Goal: Register for event/course

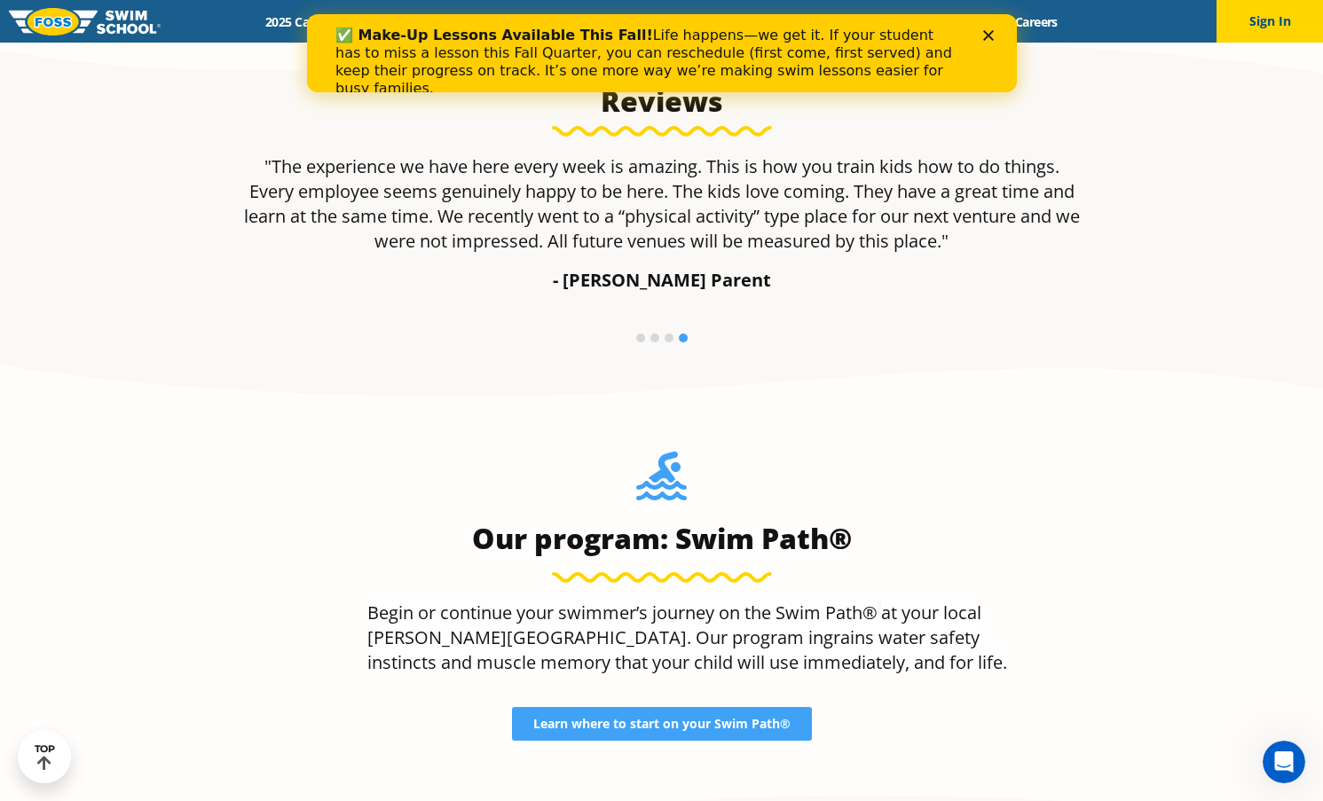
scroll to position [1420, 0]
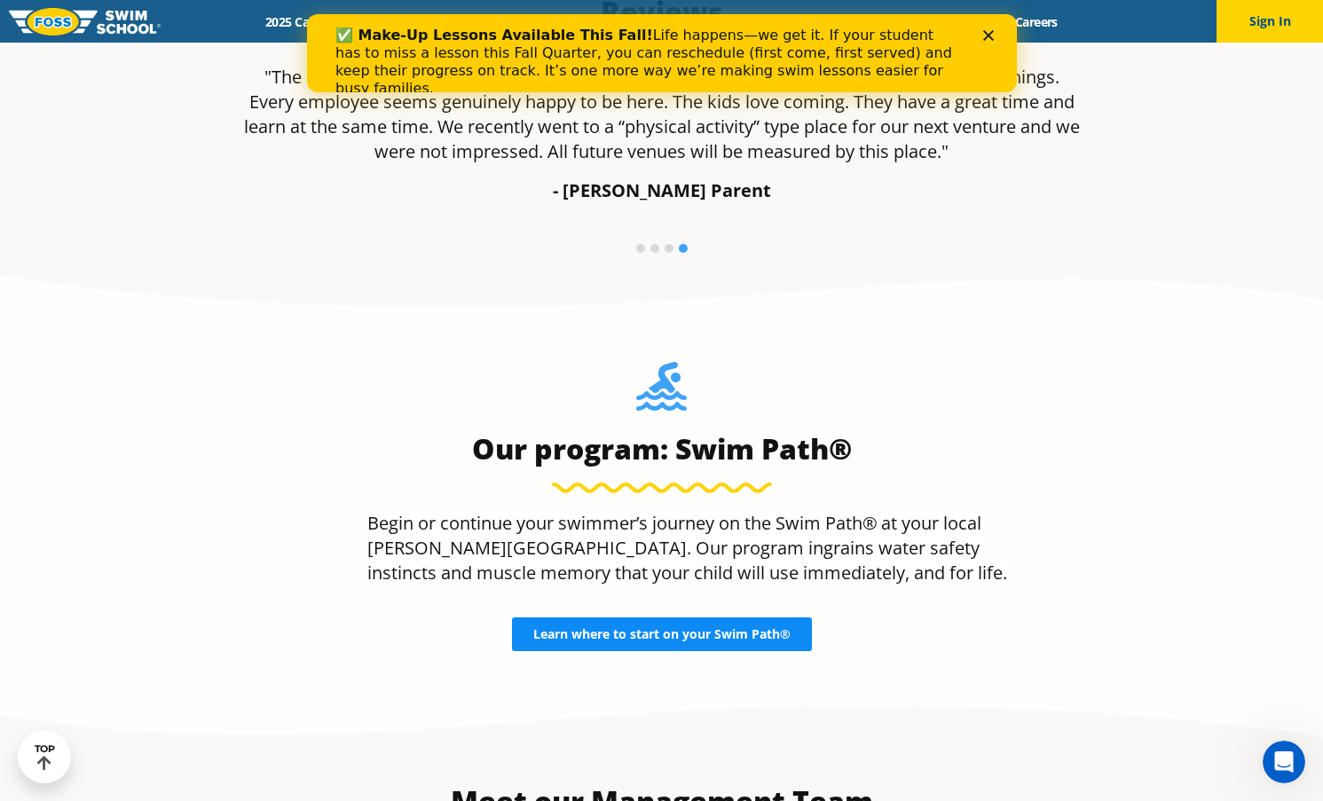
click at [719, 645] on link "Learn where to start on your Swim Path®" at bounding box center [662, 635] width 300 height 34
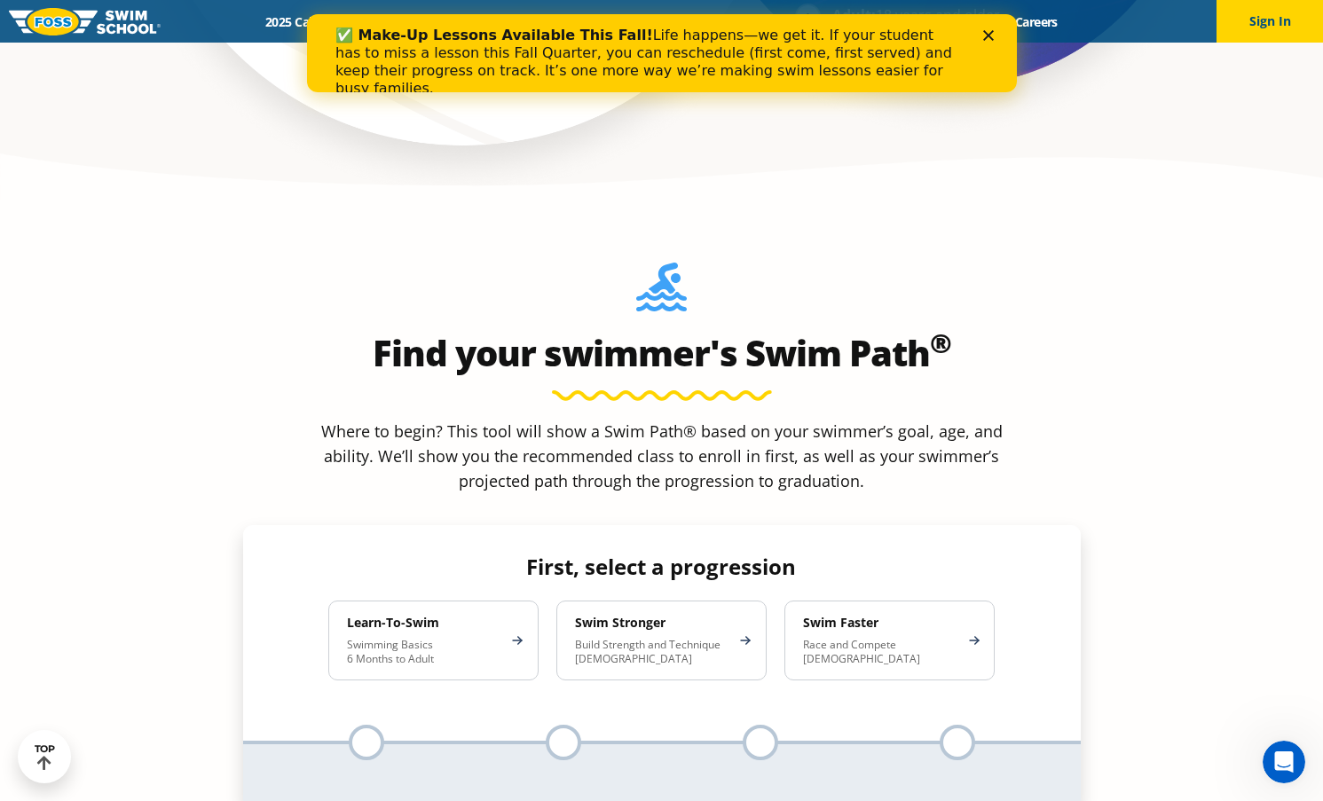
scroll to position [1508, 0]
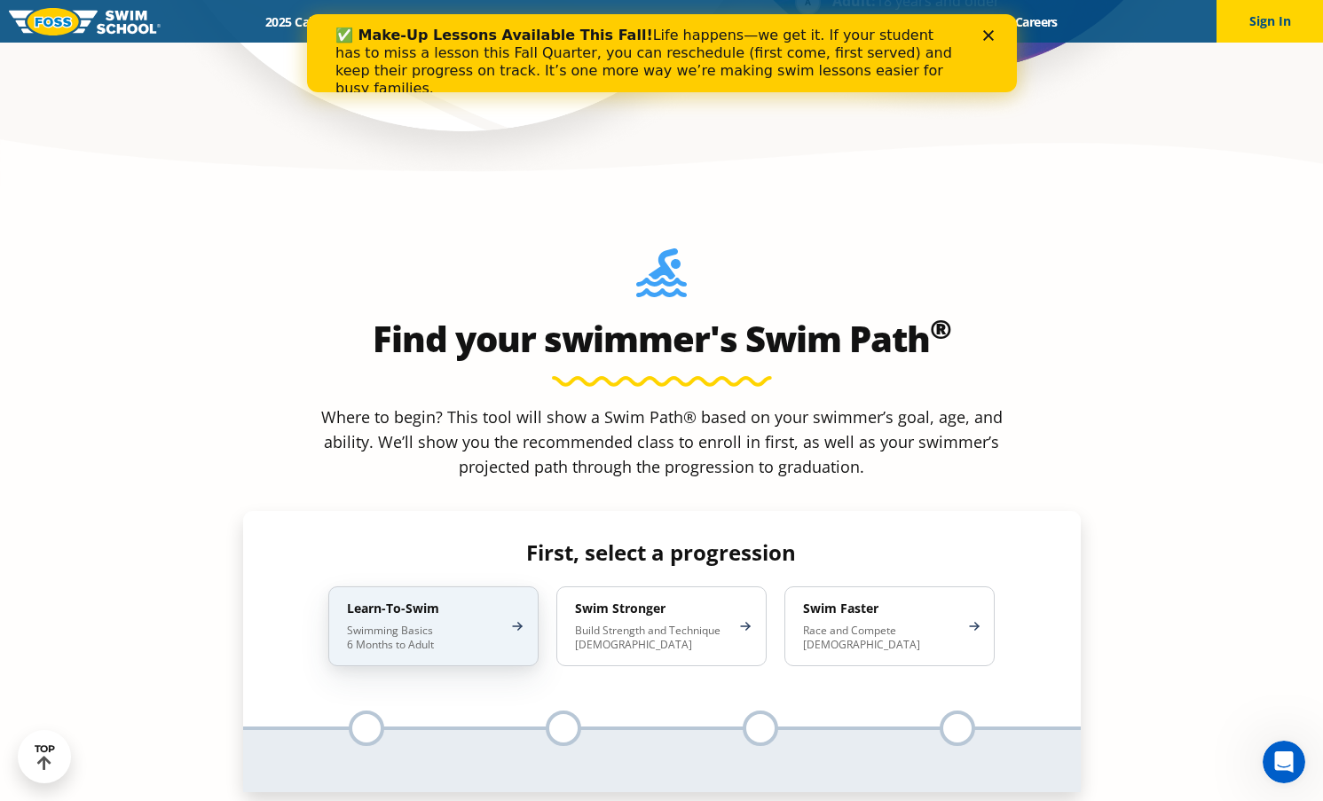
click at [410, 624] on p "Swimming Basics 6 Months to Adult" at bounding box center [424, 638] width 155 height 28
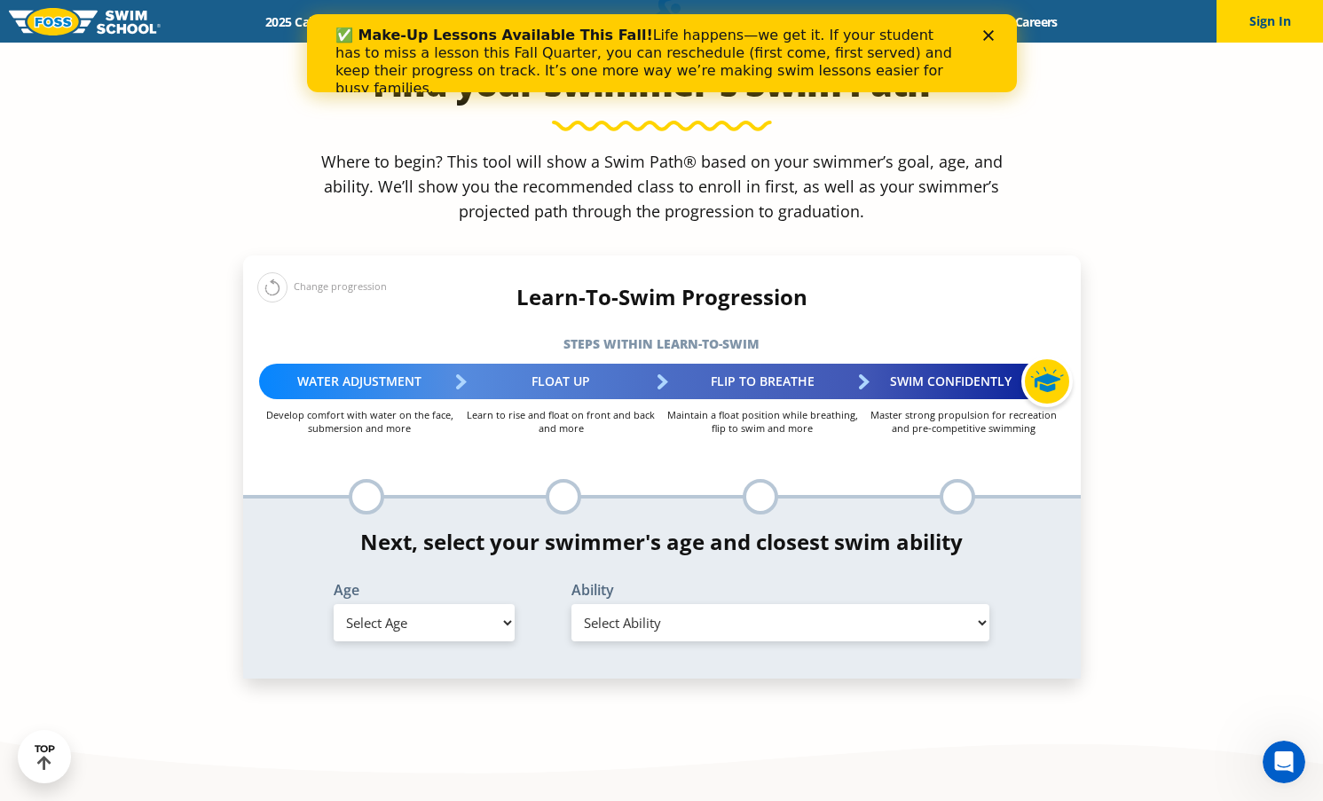
scroll to position [1775, 0]
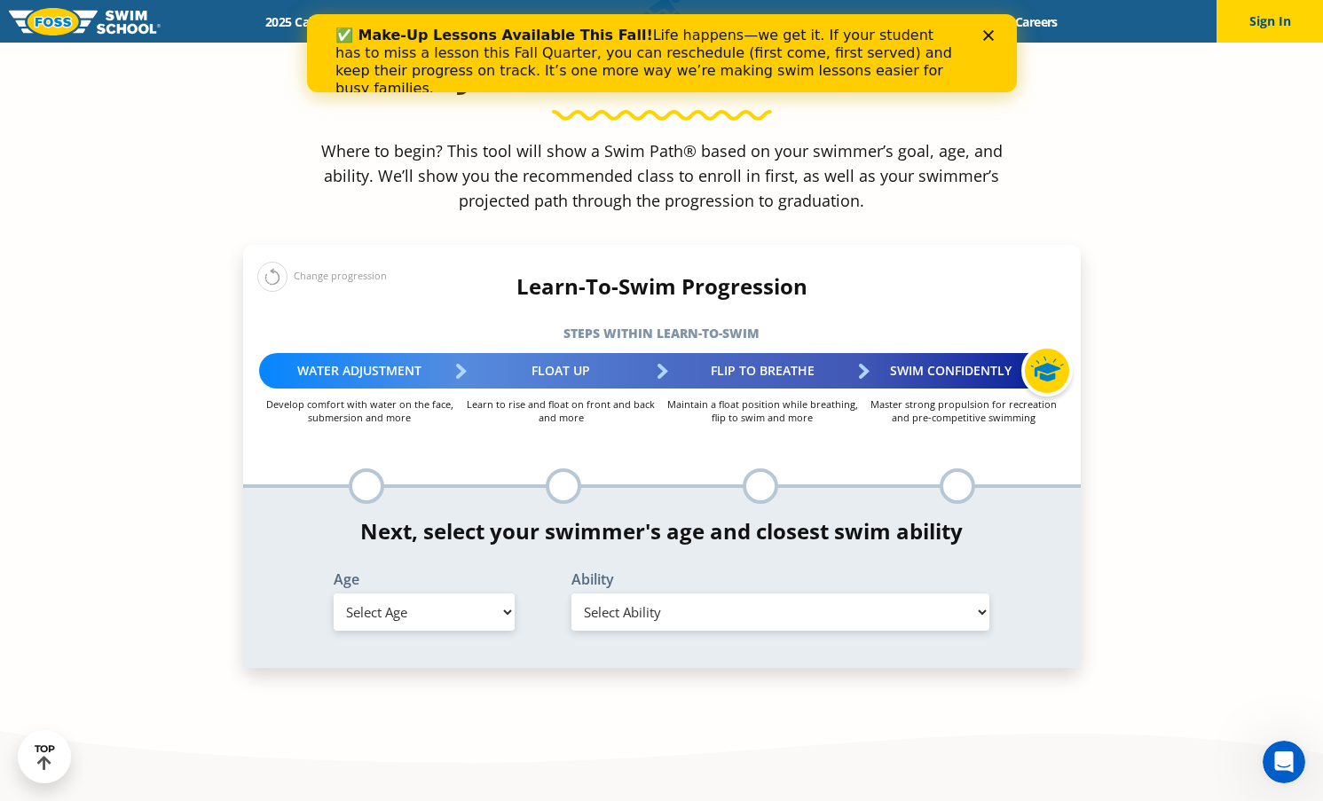
click at [494, 594] on select "Select Age 6 months - 1 year 1 year 2 years 3 years 4 years 5 years 6 years 7 y…" at bounding box center [424, 612] width 181 height 37
select select "3-years"
click at [334, 594] on select "Select Age 6 months - 1 year 1 year 2 years 3 years 4 years 5 years 6 years 7 y…" at bounding box center [424, 612] width 181 height 37
click at [985, 594] on select "Select Ability First in-water experience When in the water, reliant on a life j…" at bounding box center [780, 612] width 419 height 37
click at [571, 594] on select "Select Ability First in-water experience When in the water, reliant on a life j…" at bounding box center [780, 612] width 419 height 37
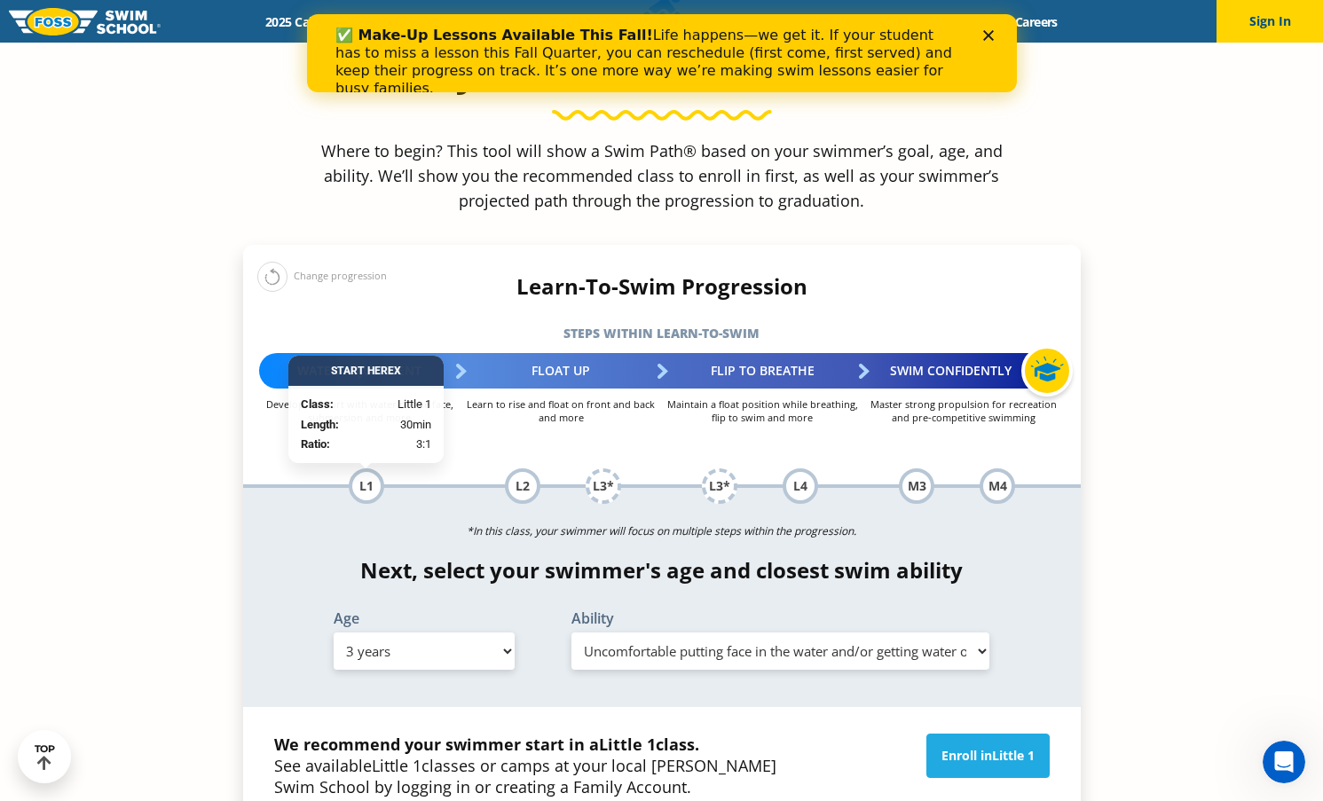
click at [981, 633] on select "Select Ability First in-water experience When in the water, reliant on a life j…" at bounding box center [780, 651] width 419 height 37
select select "3-years-when-in-the-water-reliant-on-a-life-jacket-or-floatation-device"
click at [571, 633] on select "Select Ability First in-water experience When in the water, reliant on a life j…" at bounding box center [780, 651] width 419 height 37
click at [977, 633] on select "Select Ability First in-water experience When in the water, reliant on a life j…" at bounding box center [780, 651] width 419 height 37
click at [1148, 490] on section "Find your swimmer's Swim Path ® Where to begin? This tool will show a Swim Path…" at bounding box center [661, 489] width 1323 height 1138
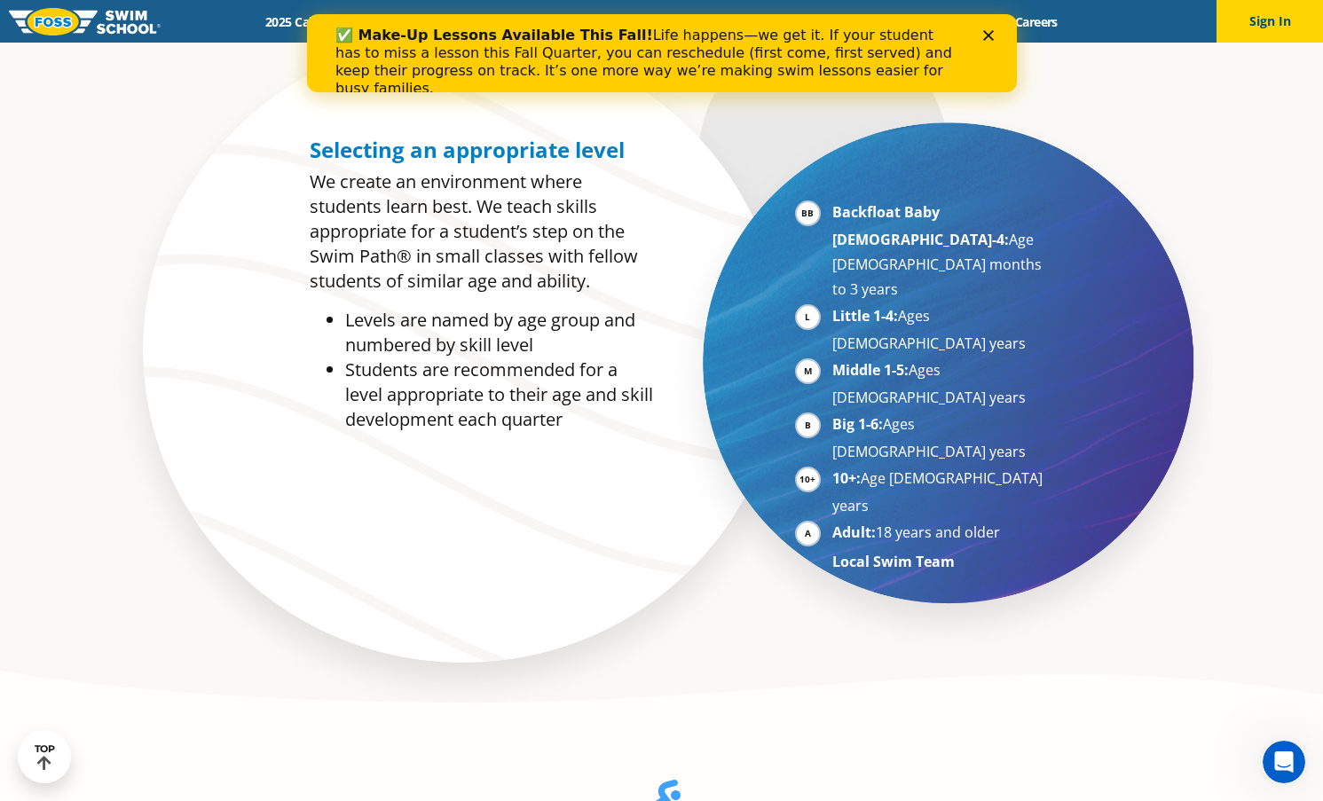
scroll to position [976, 0]
click at [990, 36] on icon "Close" at bounding box center [987, 35] width 11 height 11
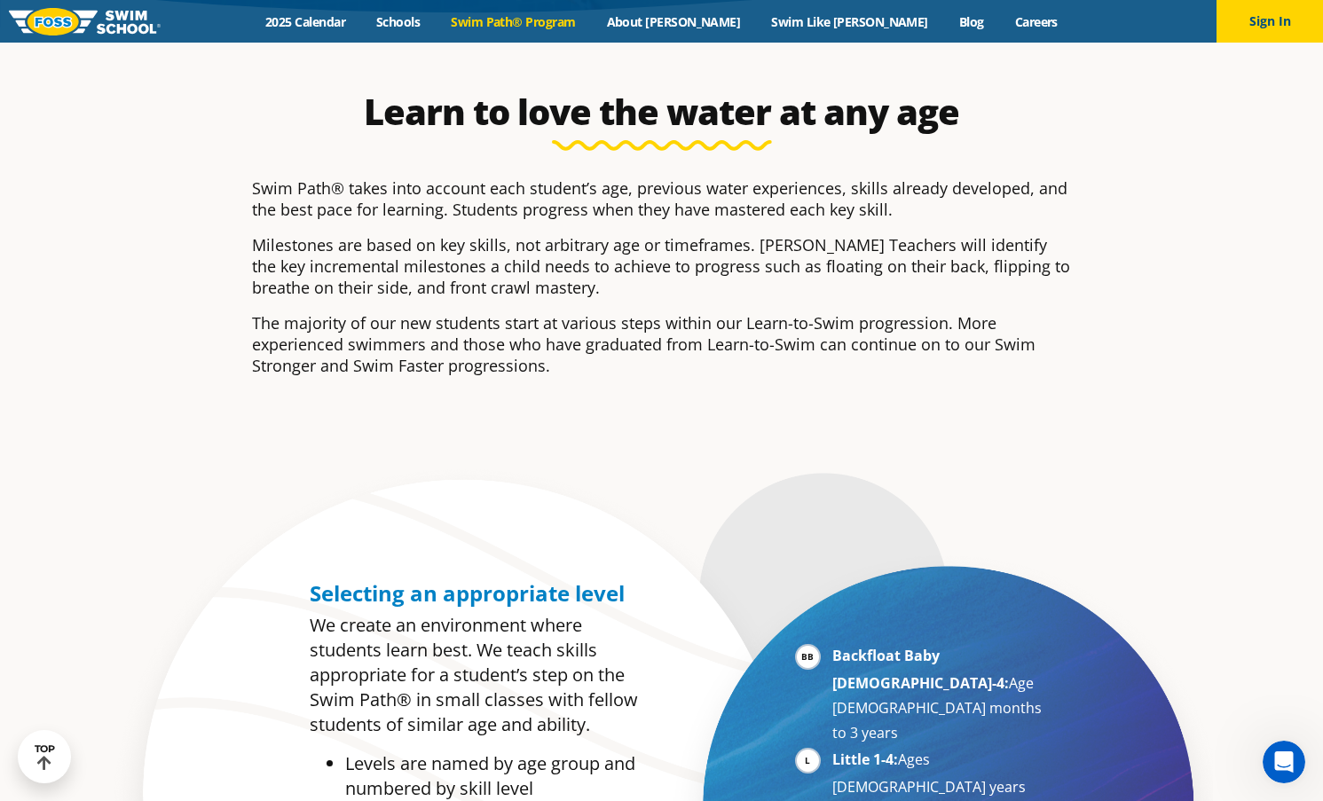
scroll to position [532, 0]
click at [361, 27] on link "2025 Calendar" at bounding box center [305, 21] width 111 height 17
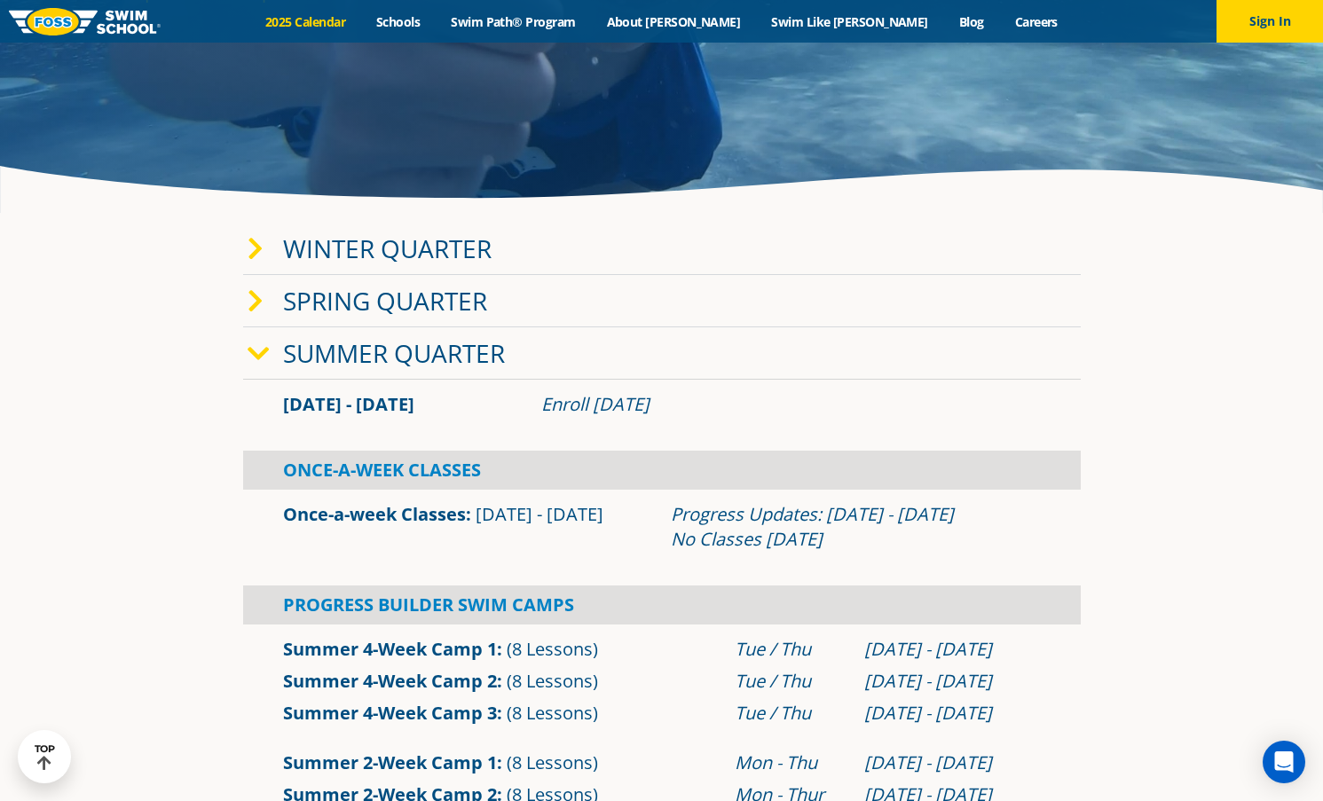
scroll to position [355, 0]
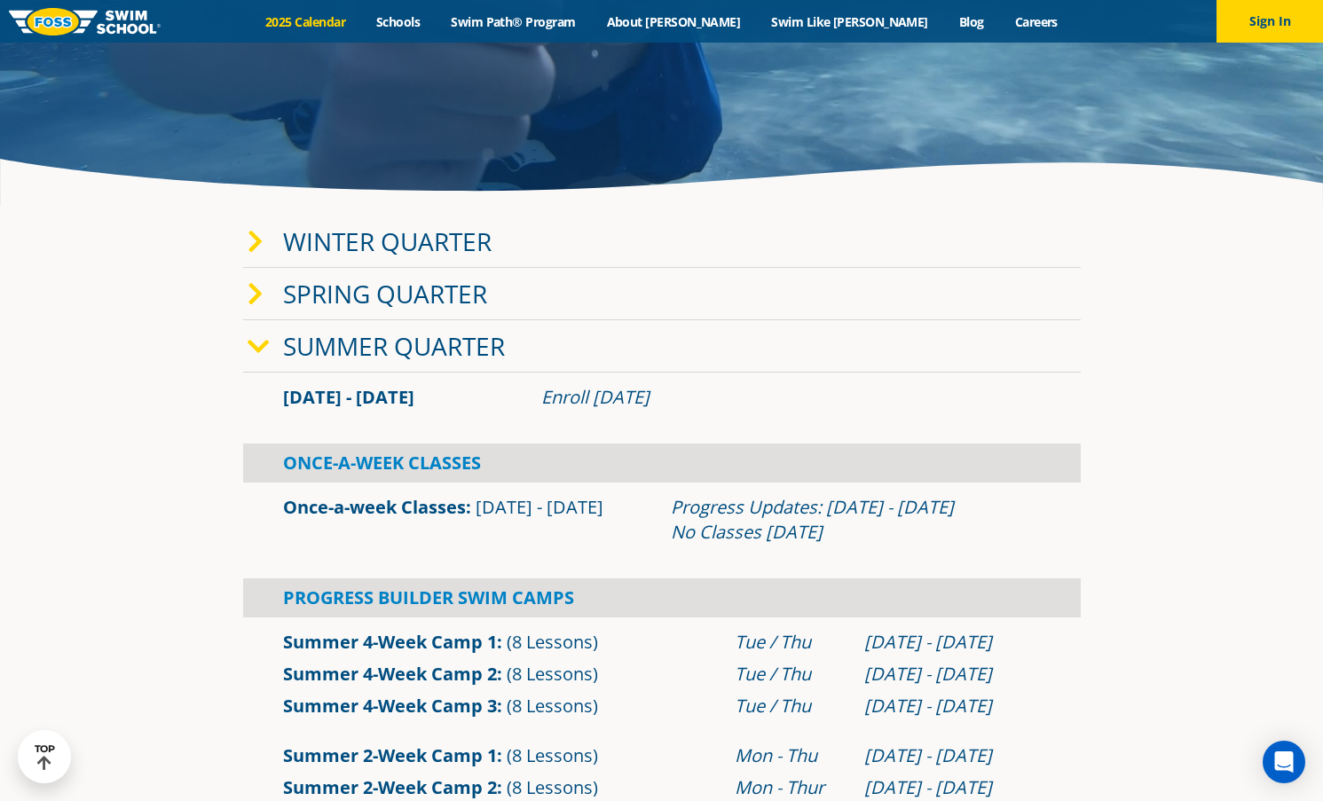
click at [405, 242] on link "Winter Quarter" at bounding box center [387, 241] width 209 height 34
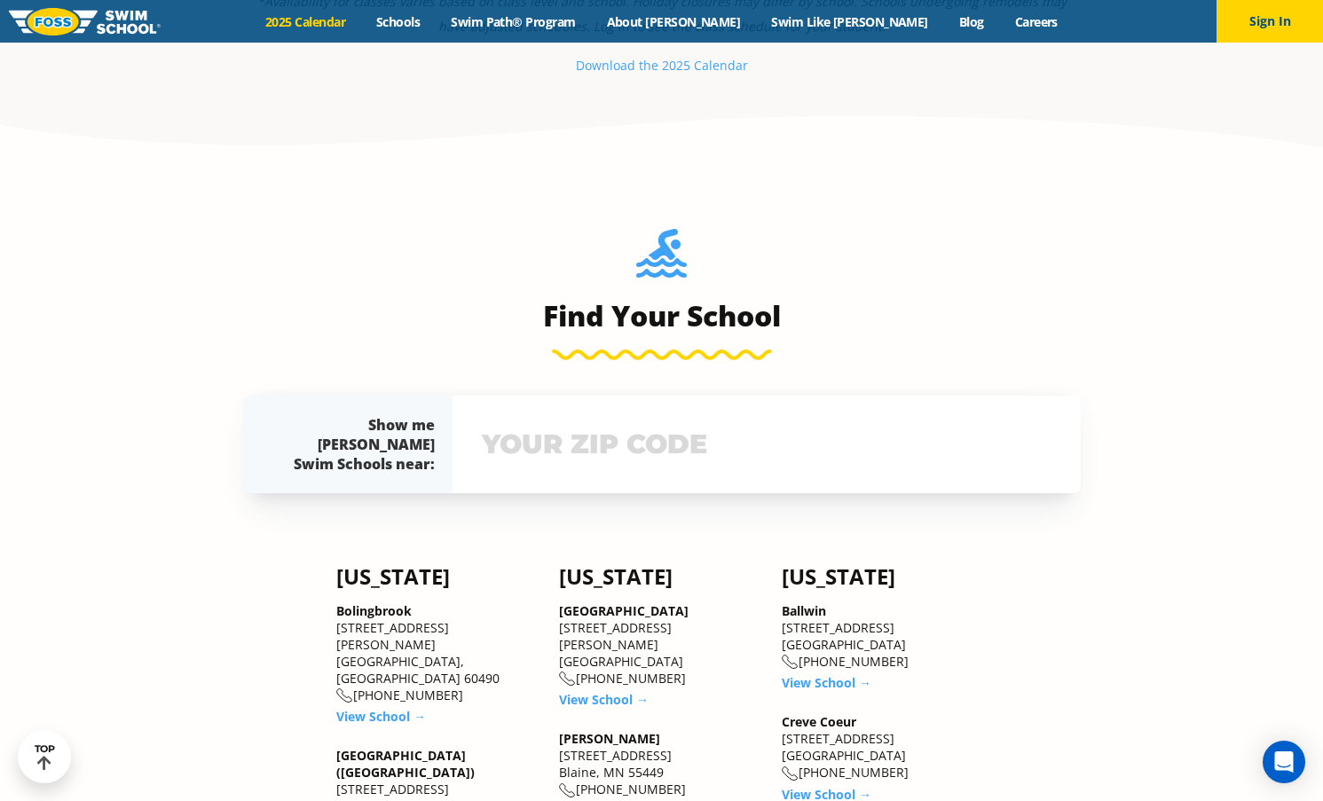
scroll to position [2130, 0]
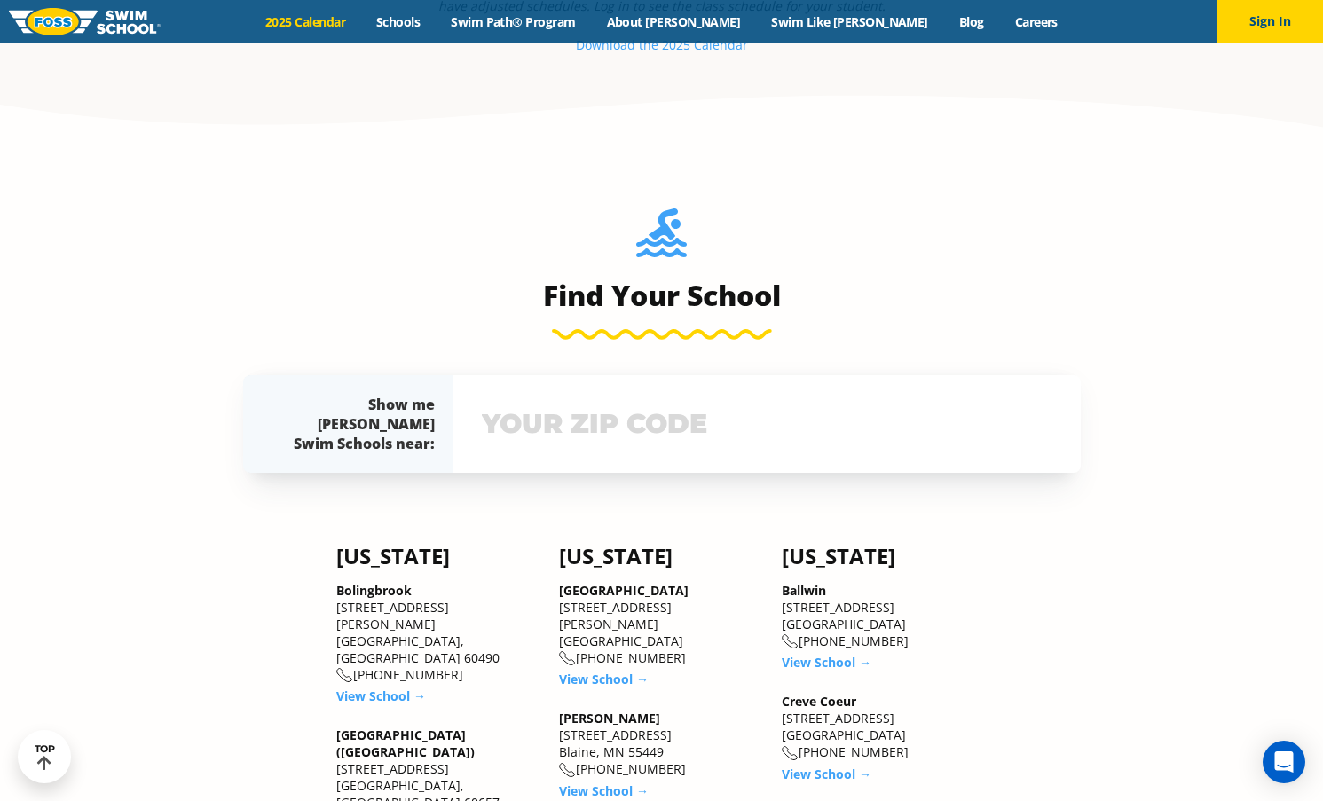
click at [721, 415] on input "text" at bounding box center [766, 423] width 579 height 51
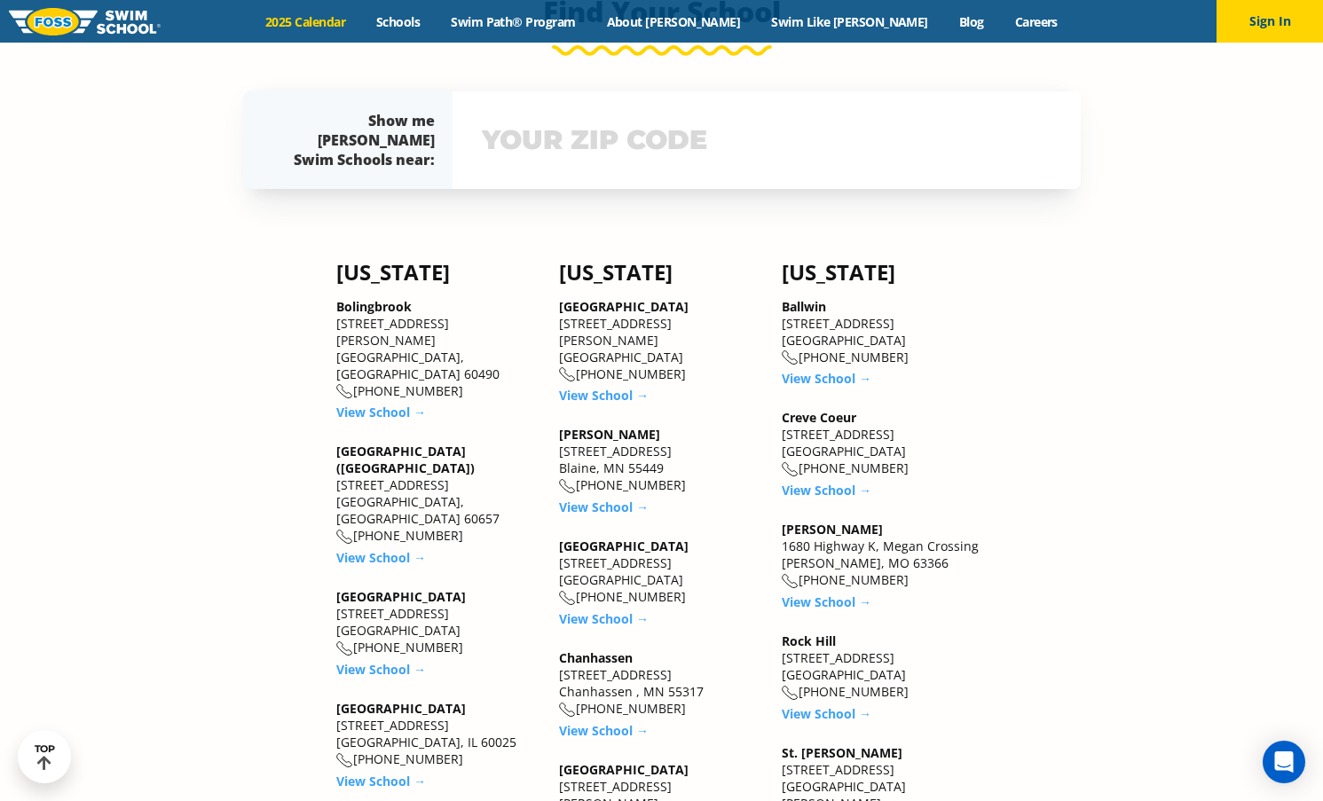
scroll to position [2416, 0]
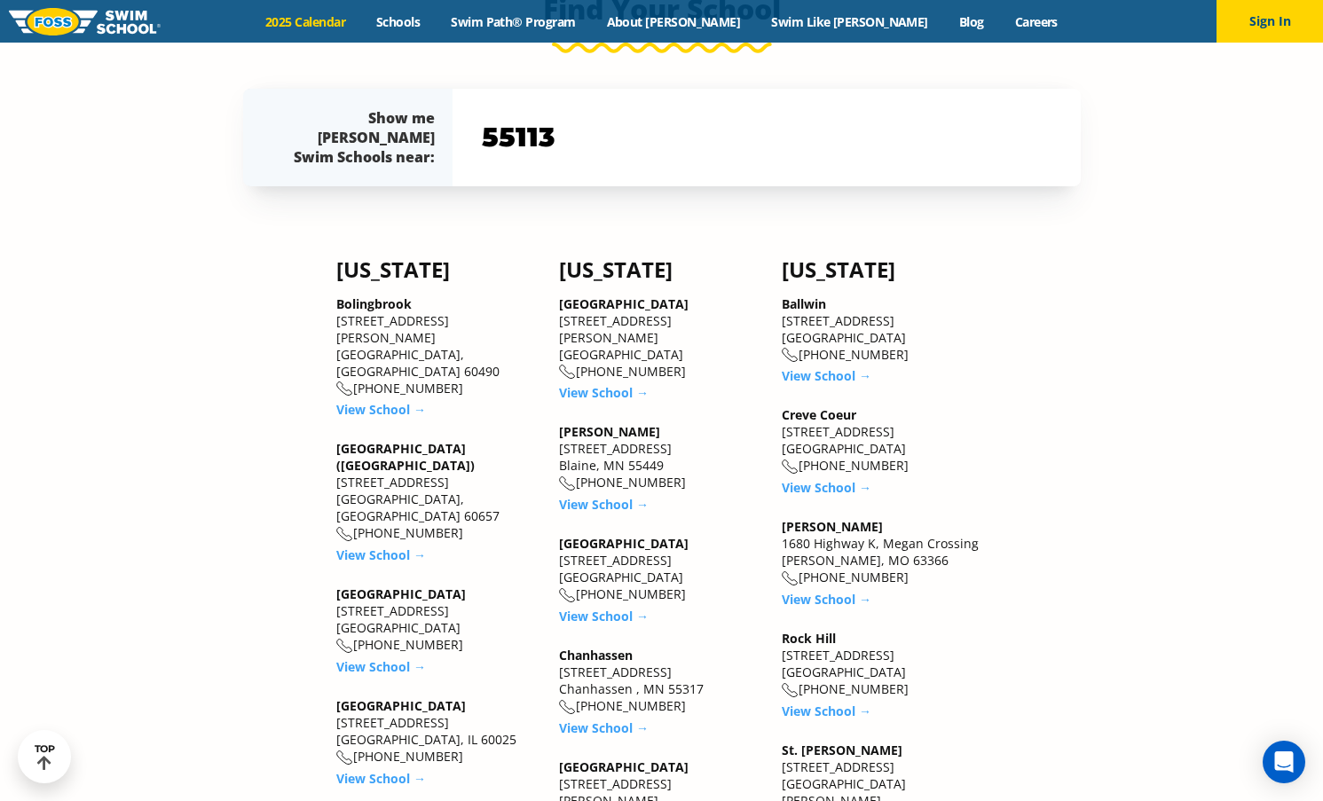
type input "55113"
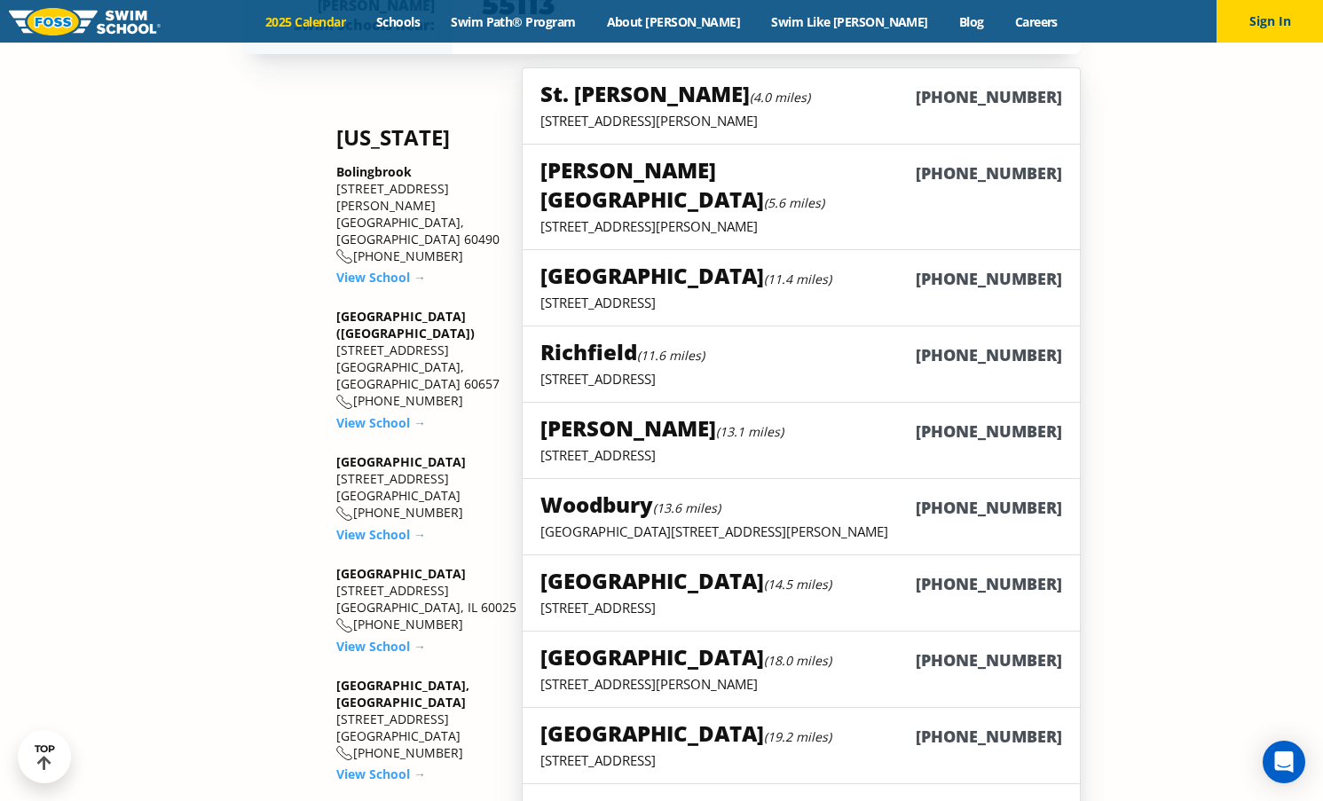
scroll to position [2505, 0]
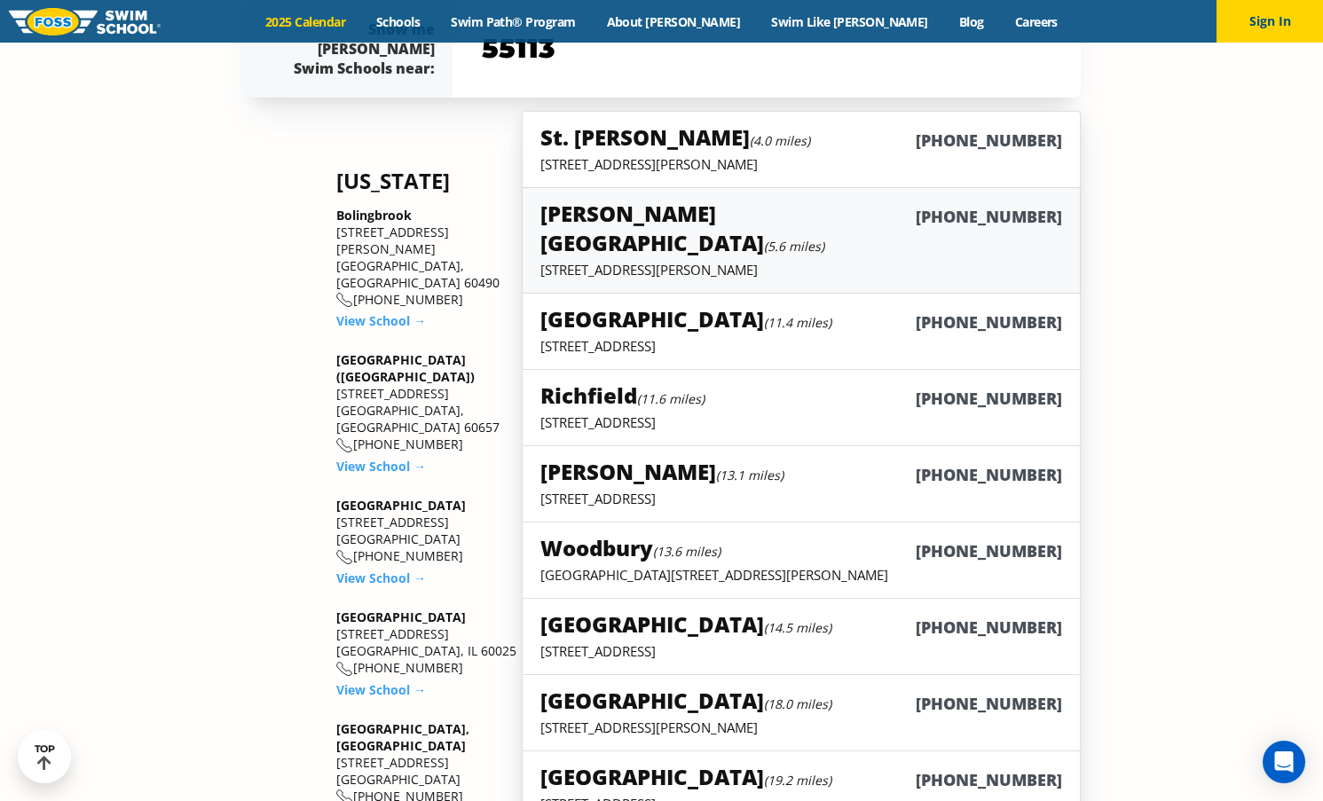
click at [738, 261] on p "[STREET_ADDRESS][PERSON_NAME]" at bounding box center [800, 270] width 521 height 18
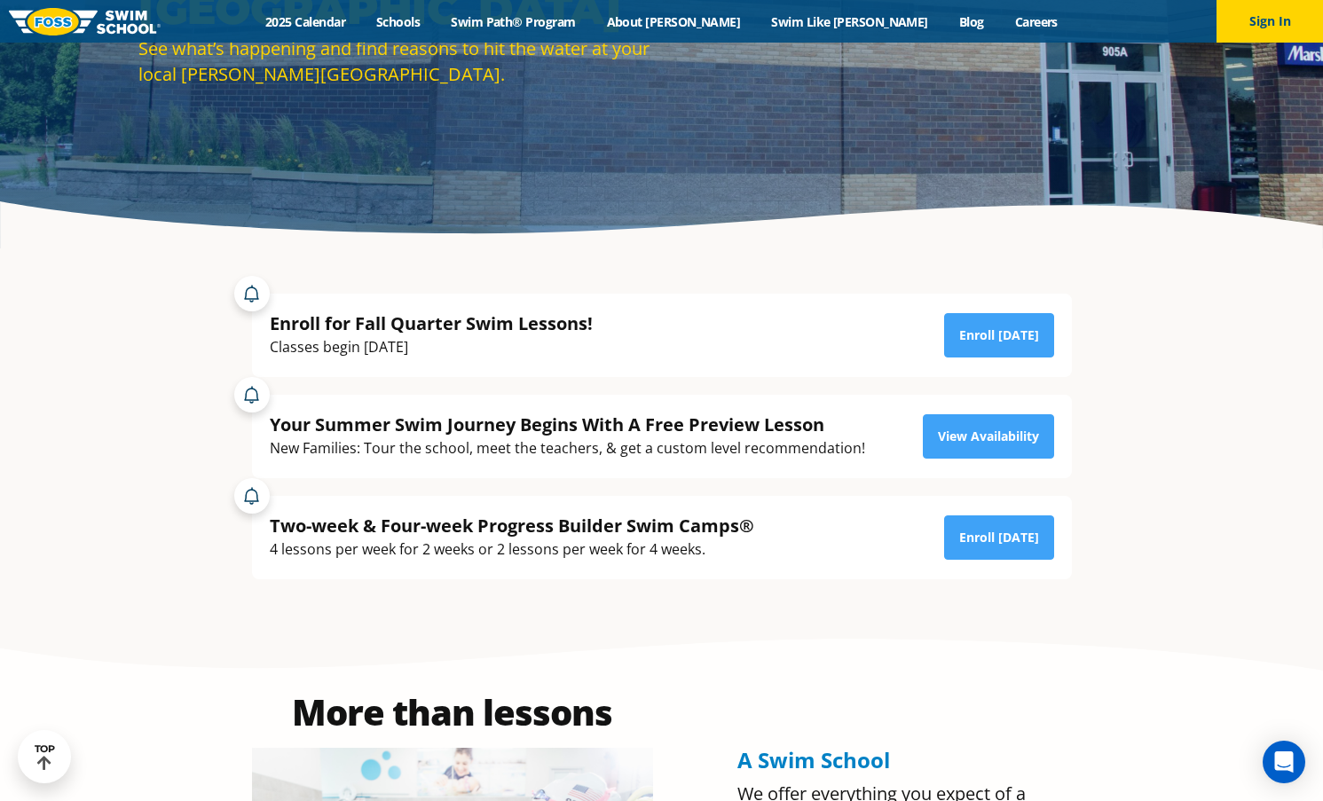
scroll to position [266, 0]
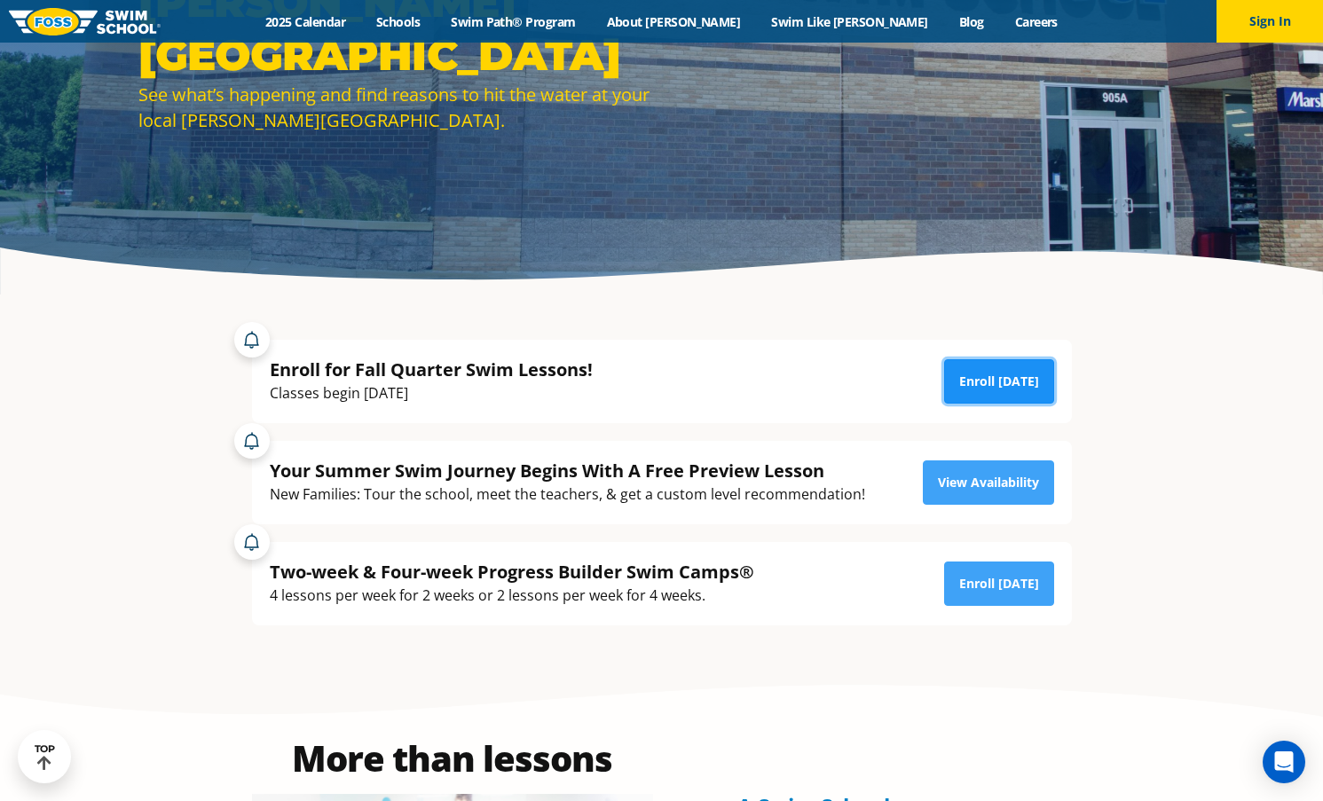
click at [1011, 383] on link "Enroll [DATE]" at bounding box center [999, 381] width 110 height 44
